Goal: Task Accomplishment & Management: Manage account settings

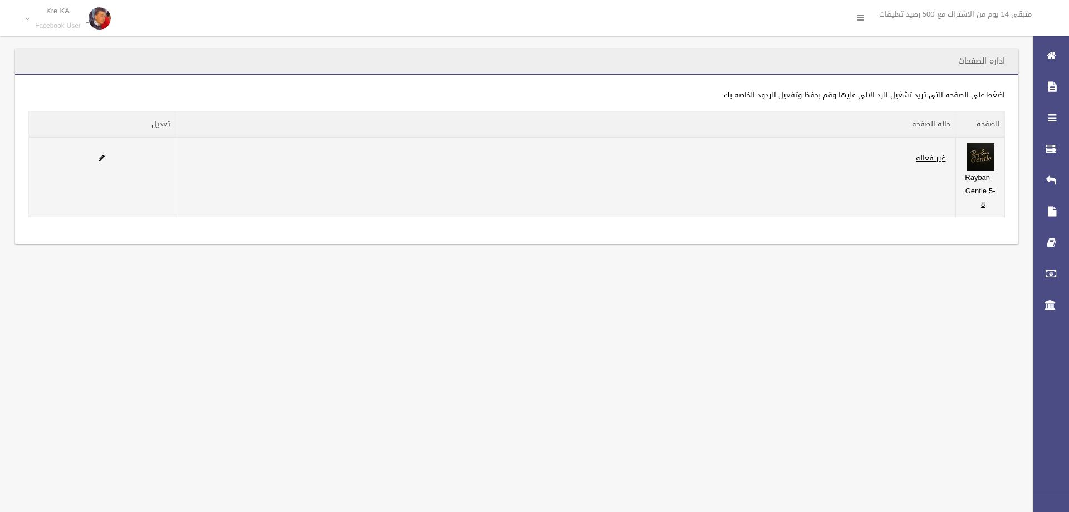
click at [949, 155] on label "غير فعاله" at bounding box center [930, 157] width 41 height 13
click at [942, 154] on link "غير فعاله" at bounding box center [931, 158] width 30 height 14
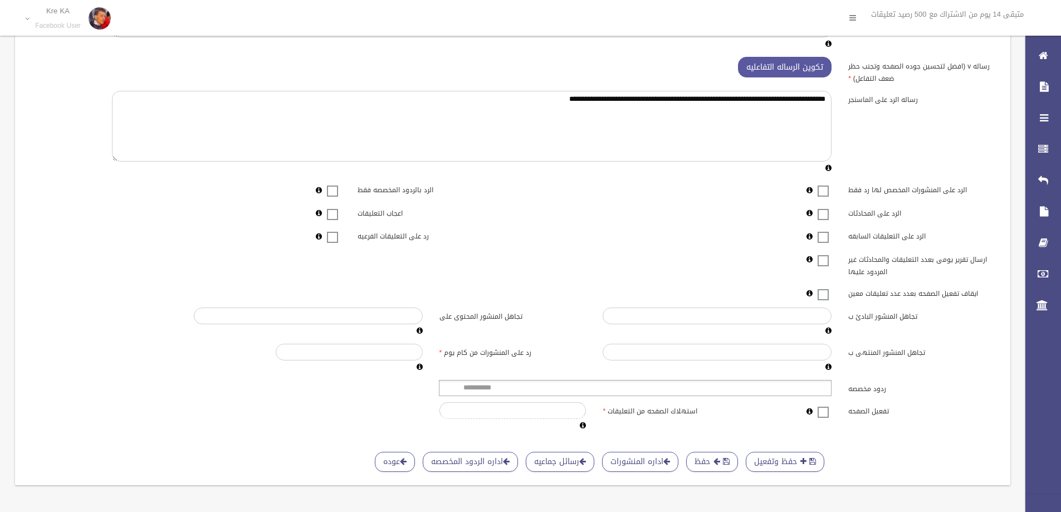
click at [820, 405] on span at bounding box center [823, 405] width 17 height 0
click at [816, 386] on ul at bounding box center [635, 388] width 393 height 16
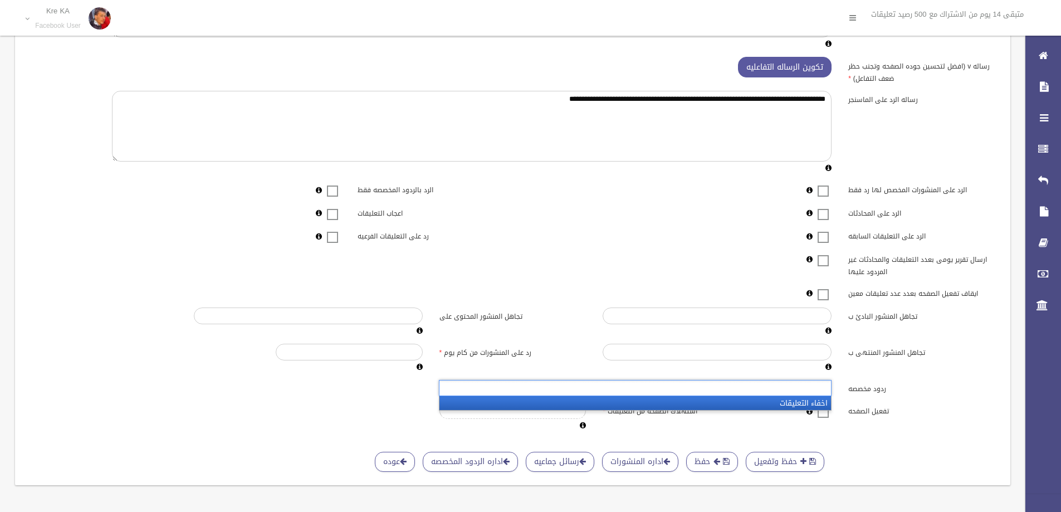
click at [802, 403] on li "اخفاء التعليقات" at bounding box center [634, 403] width 391 height 14
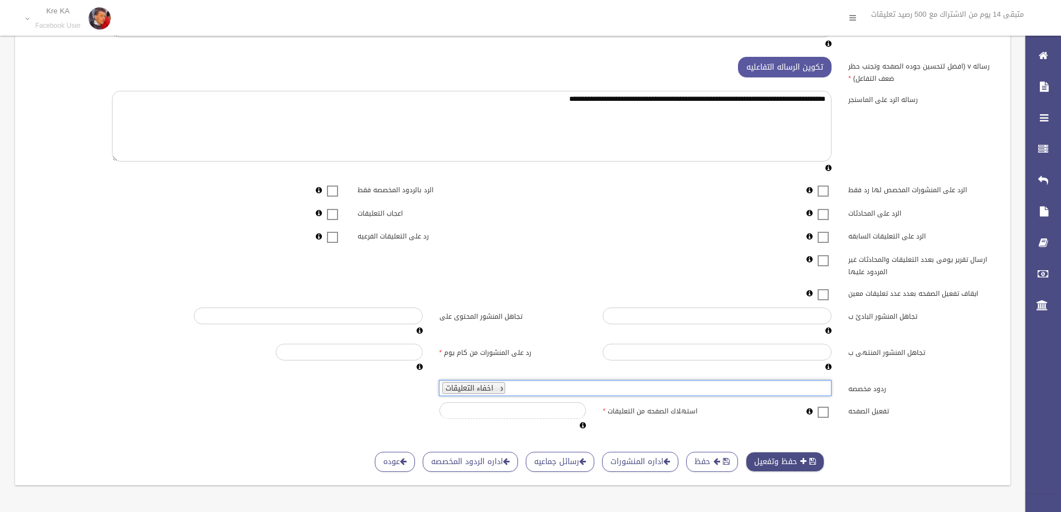
click at [797, 455] on button "حفظ وتفعيل" at bounding box center [785, 462] width 79 height 21
